Goal: Check status: Check status

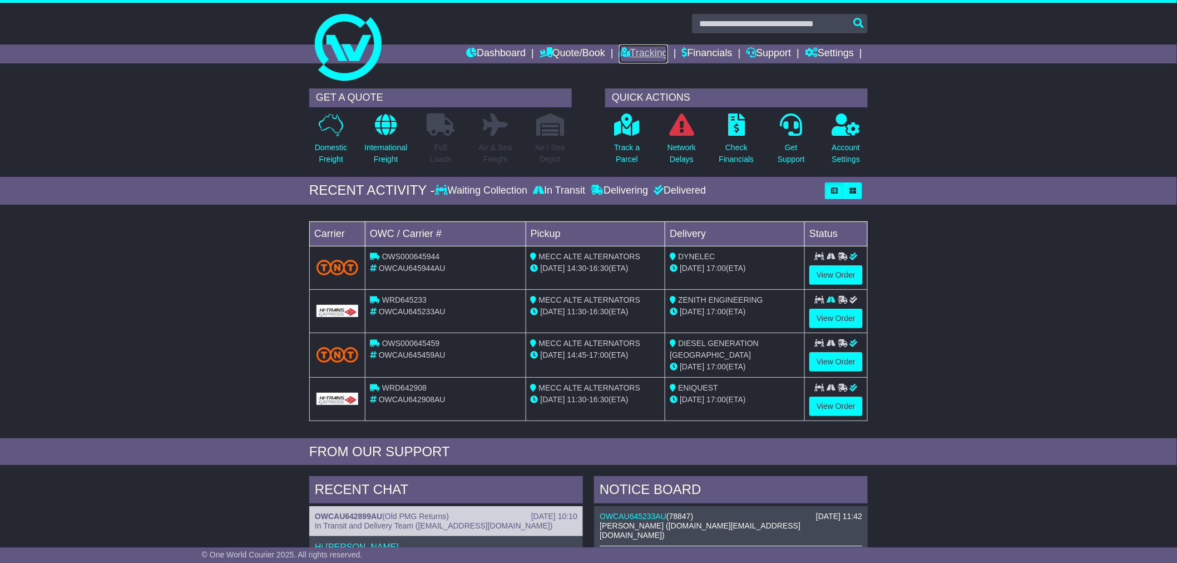
click at [647, 51] on link "Tracking" at bounding box center [643, 53] width 49 height 19
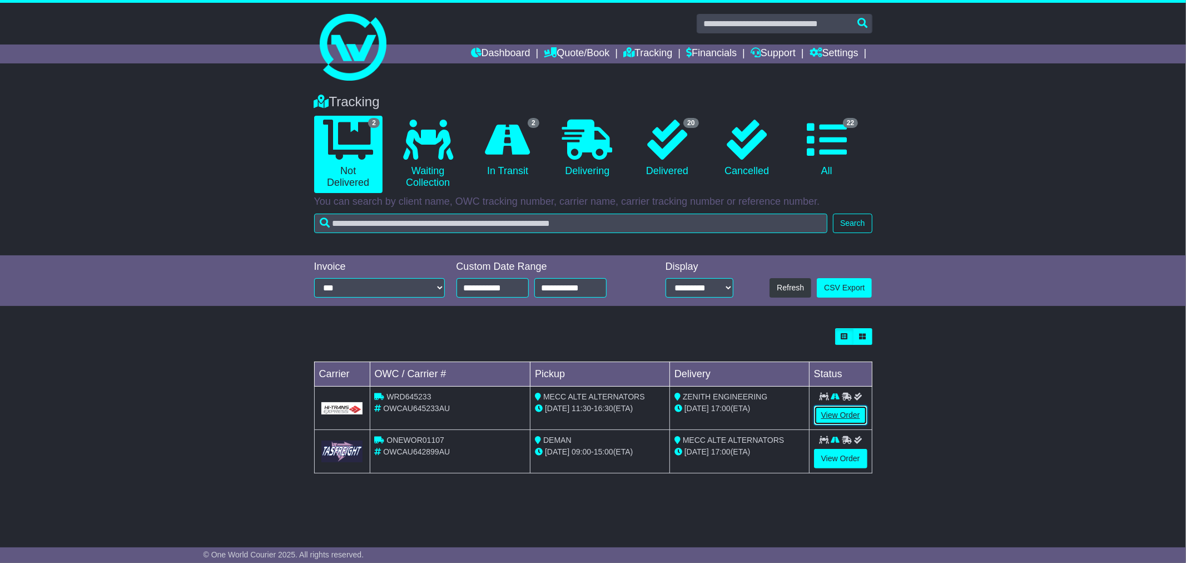
click at [844, 420] on link "View Order" at bounding box center [840, 414] width 53 height 19
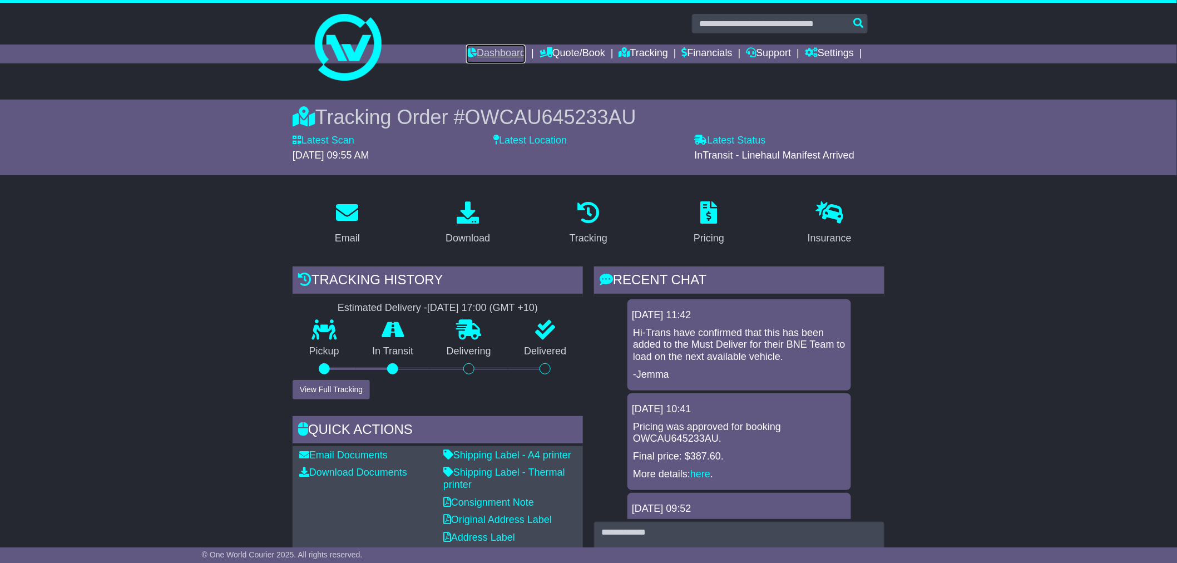
click at [492, 47] on link "Dashboard" at bounding box center [496, 53] width 60 height 19
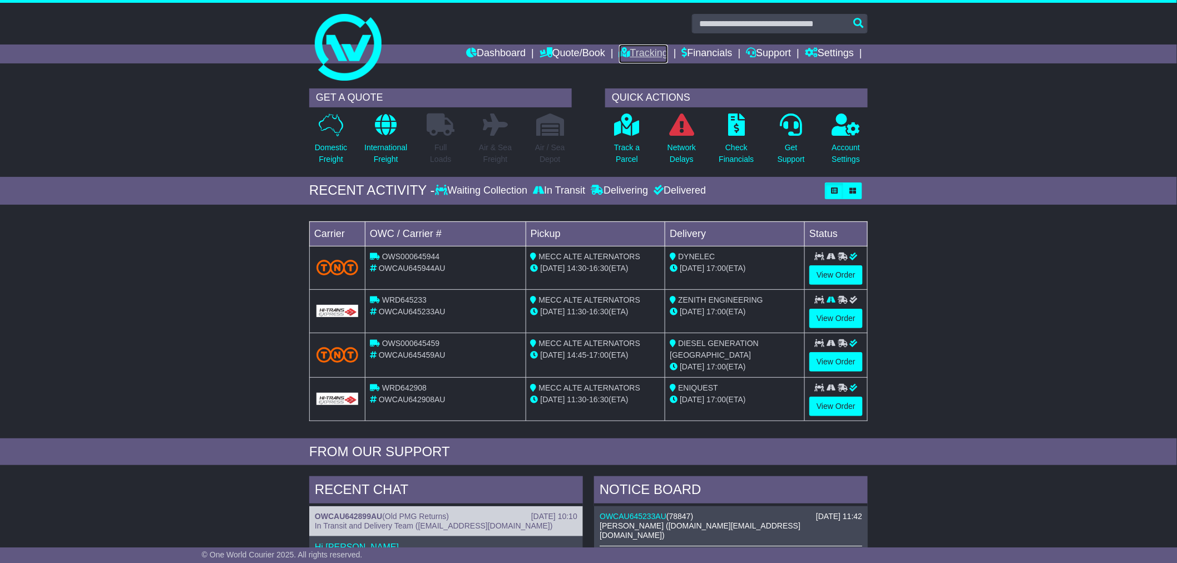
click at [630, 54] on link "Tracking" at bounding box center [643, 53] width 49 height 19
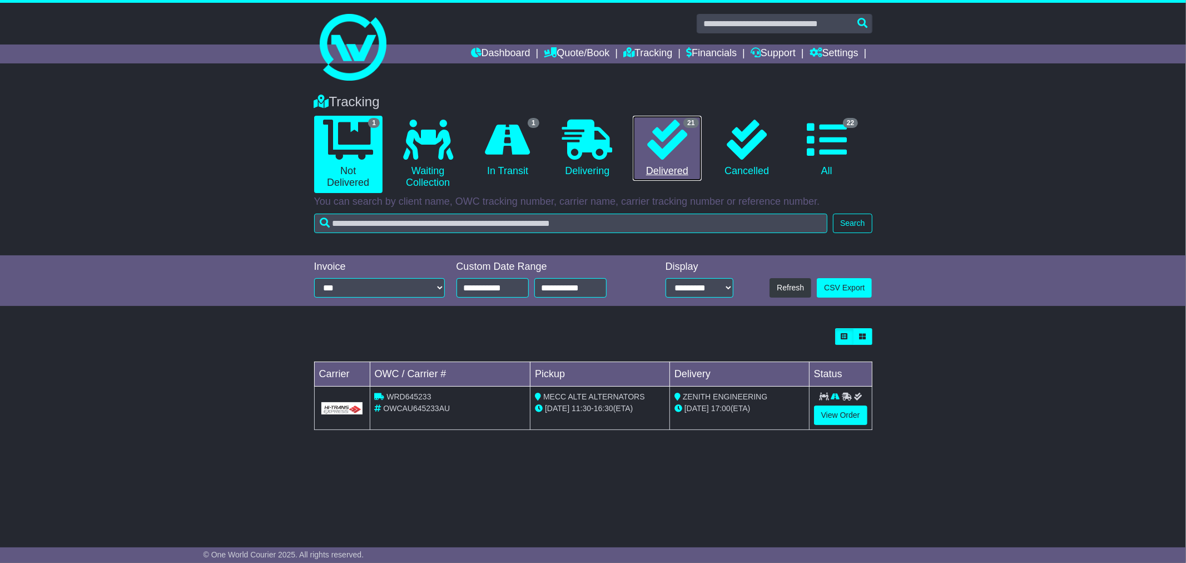
click at [647, 152] on icon at bounding box center [667, 140] width 40 height 40
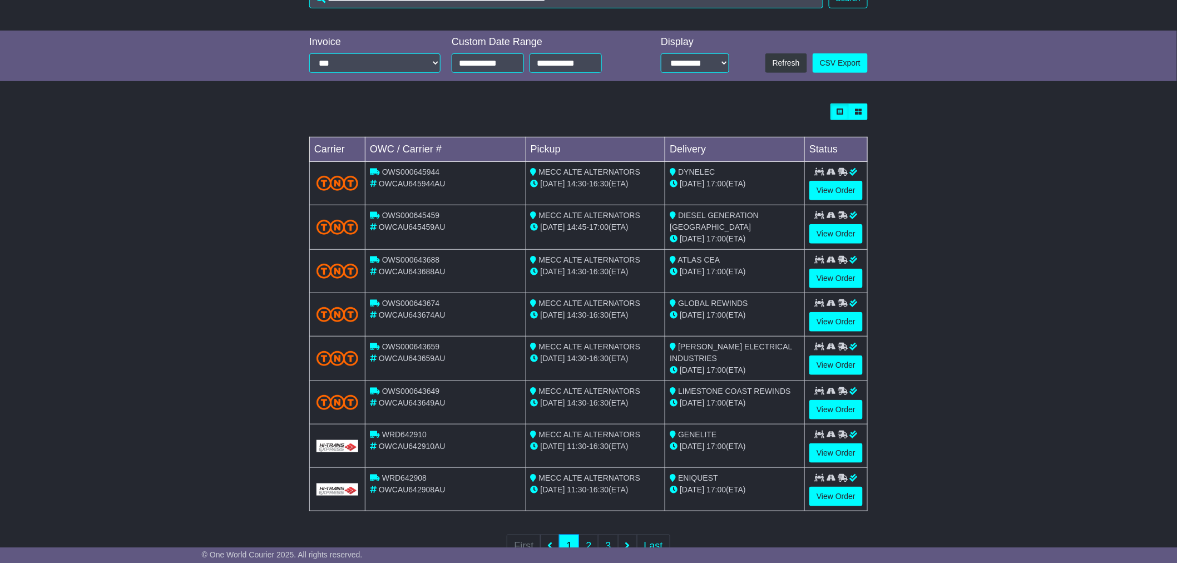
scroll to position [263, 0]
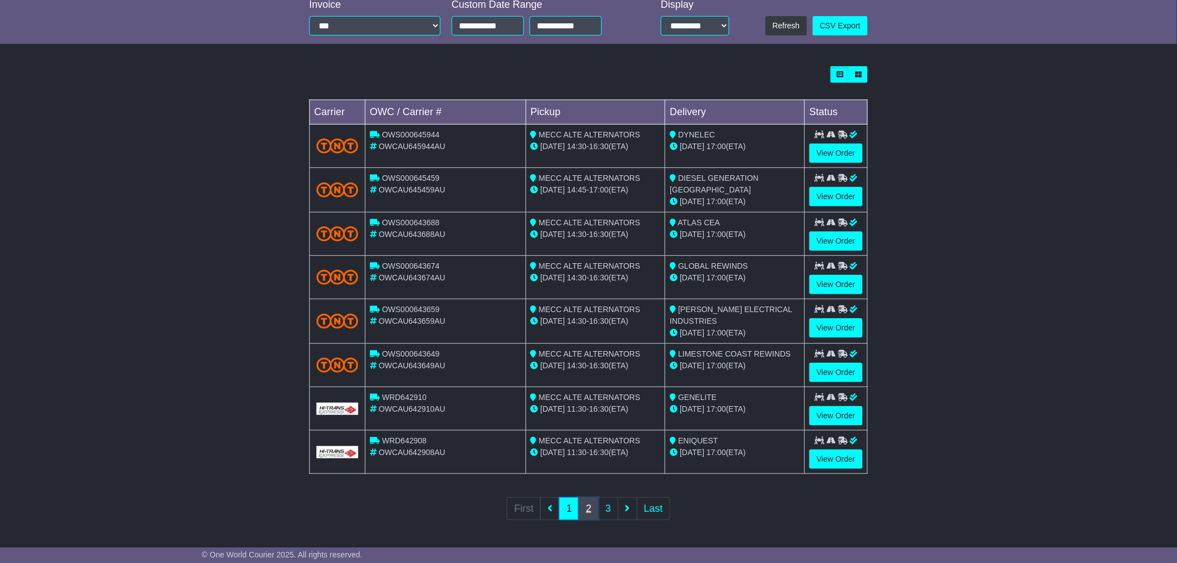
click at [582, 514] on link "2" at bounding box center [588, 508] width 20 height 23
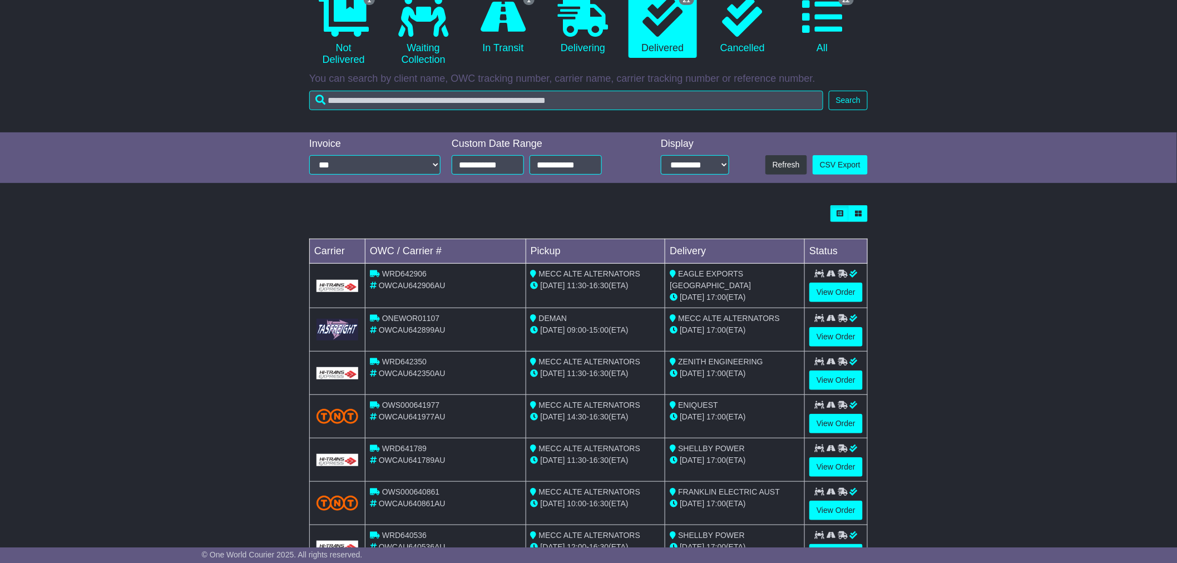
scroll to position [123, 0]
click at [843, 339] on link "View Order" at bounding box center [835, 335] width 53 height 19
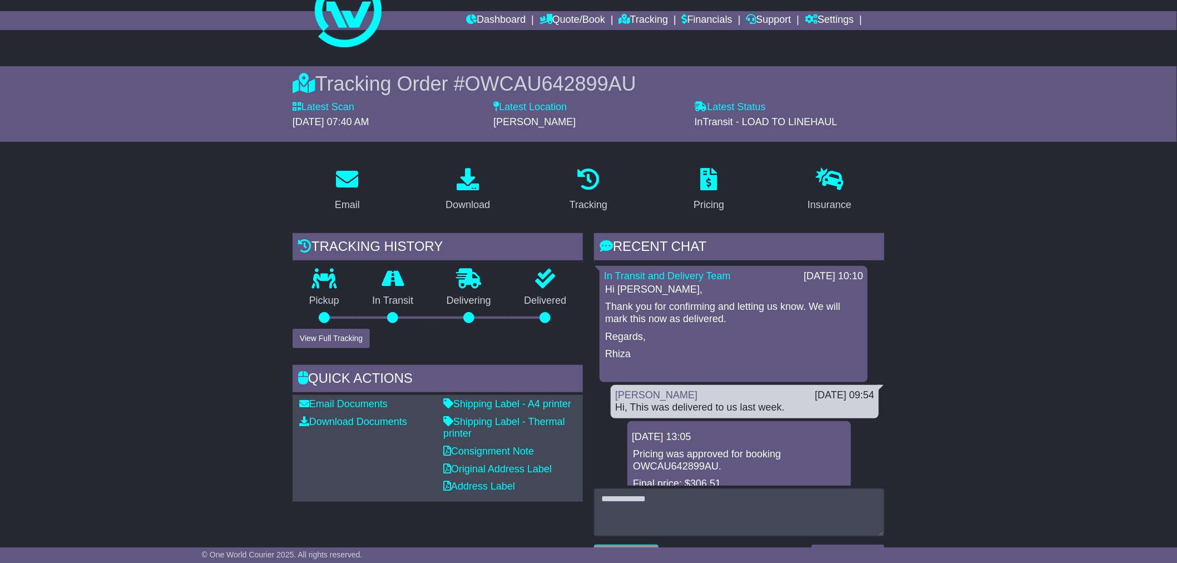
scroll to position [62, 0]
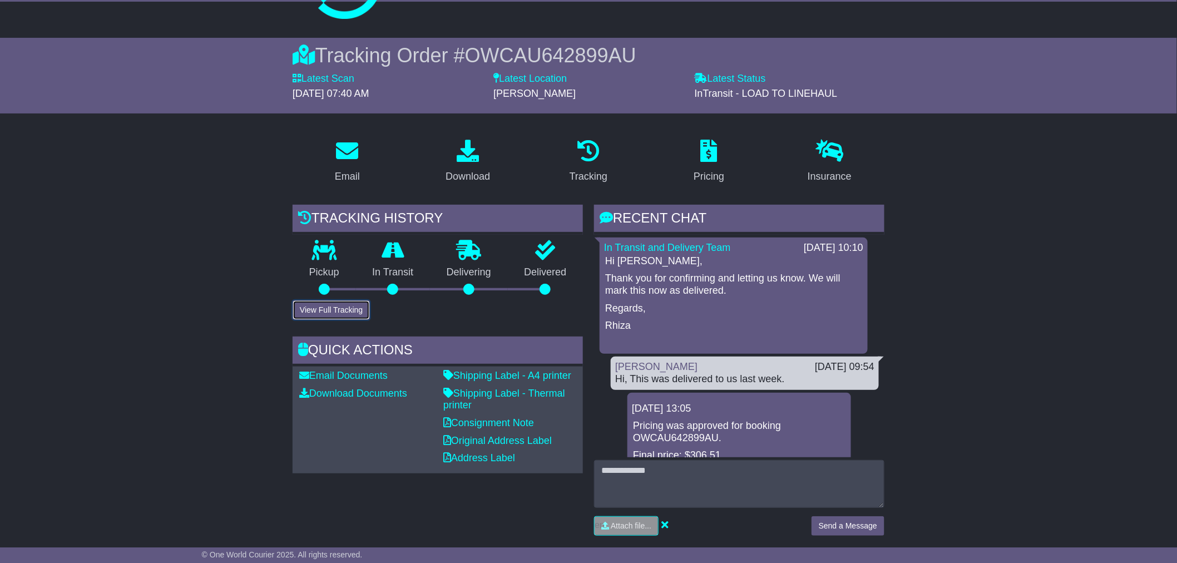
click at [348, 309] on button "View Full Tracking" at bounding box center [331, 309] width 77 height 19
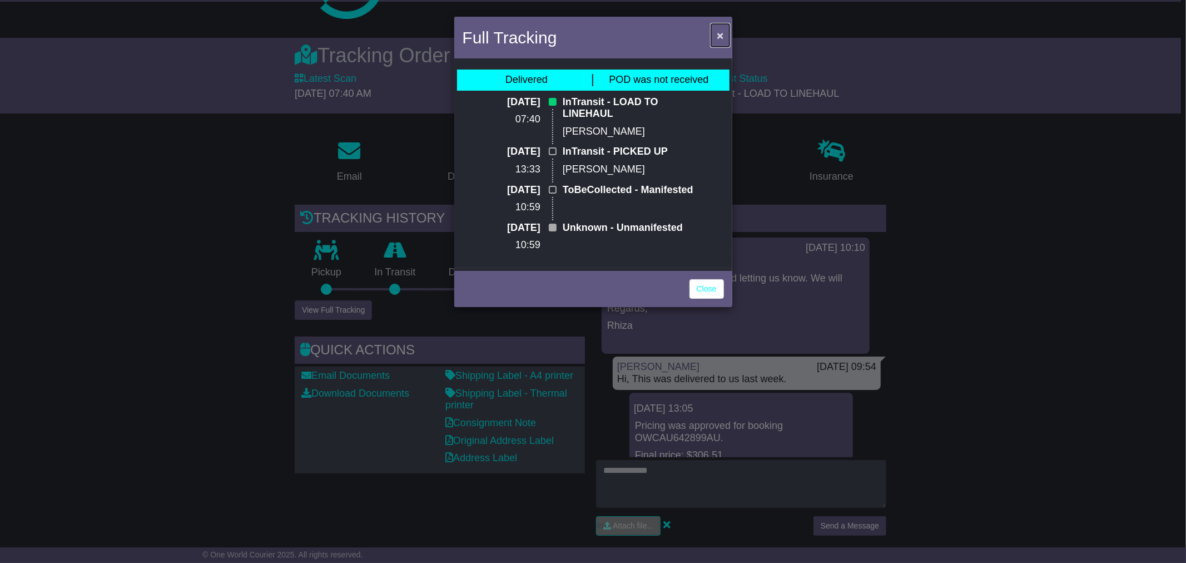
click at [724, 28] on button "×" at bounding box center [720, 35] width 18 height 23
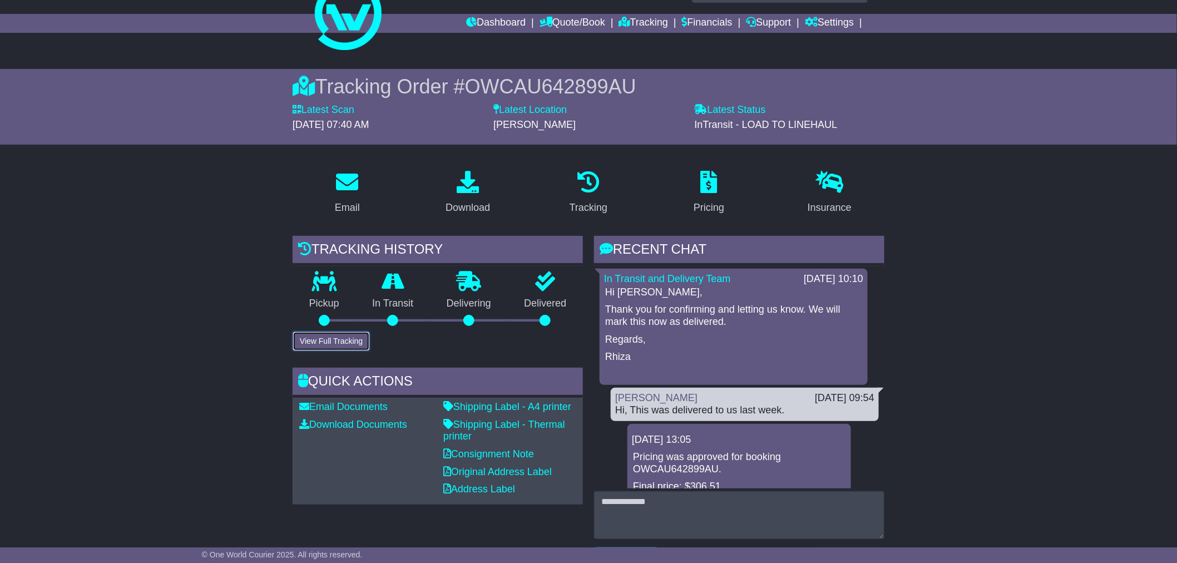
scroll to position [0, 0]
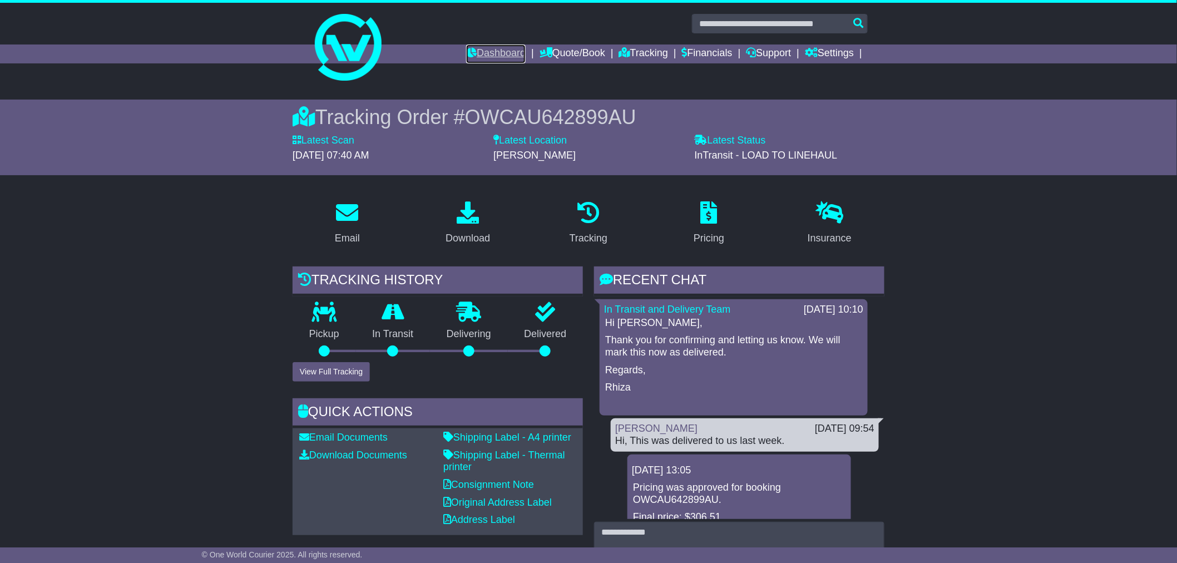
click at [504, 53] on link "Dashboard" at bounding box center [496, 53] width 60 height 19
